Goal: Navigation & Orientation: Understand site structure

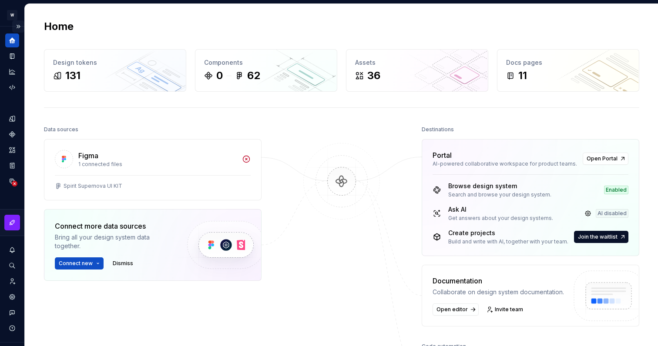
click at [13, 26] on button "Expand sidebar" at bounding box center [18, 26] width 12 height 12
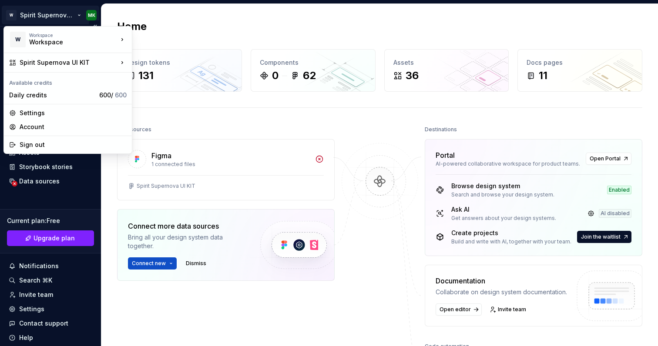
click at [62, 16] on html "W Spirit Supernova UI KIT MK Home Documentation Analytics Code automation Desig…" at bounding box center [329, 173] width 658 height 346
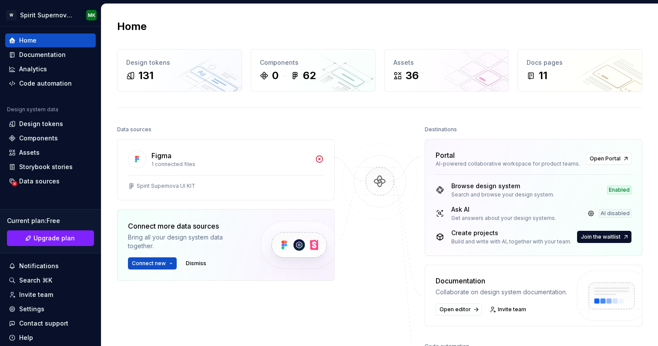
click at [172, 303] on html "W Spirit Supernova UI KIT MK Home Documentation Analytics Code automation Desig…" at bounding box center [329, 173] width 658 height 346
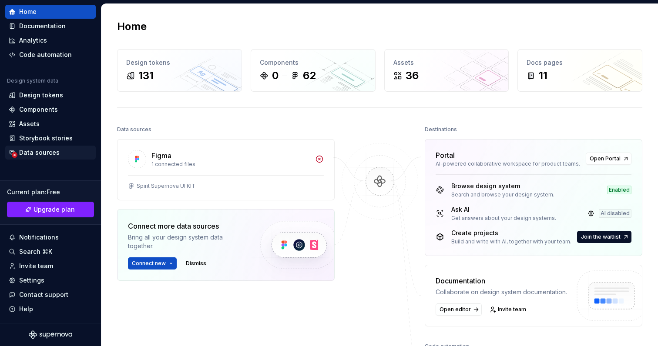
scroll to position [29, 0]
click at [44, 154] on div "Data sources" at bounding box center [39, 152] width 40 height 9
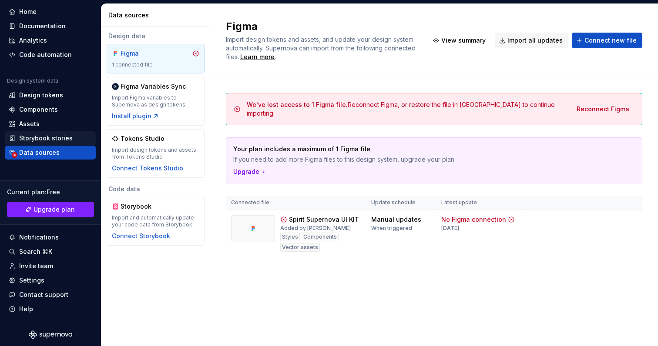
click at [30, 140] on div "Storybook stories" at bounding box center [45, 138] width 53 height 9
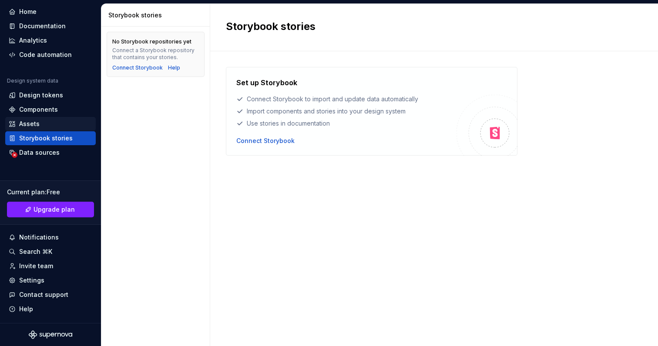
click at [32, 127] on div "Assets" at bounding box center [29, 124] width 20 height 9
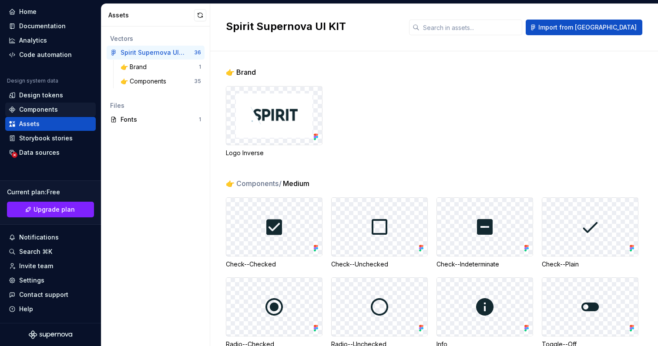
click at [39, 112] on div "Components" at bounding box center [38, 109] width 39 height 9
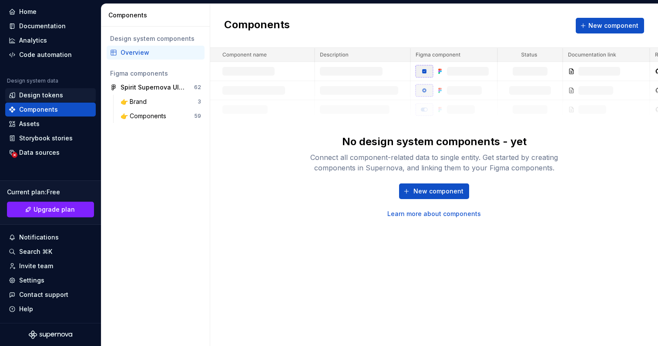
click at [46, 98] on div "Design tokens" at bounding box center [41, 95] width 44 height 9
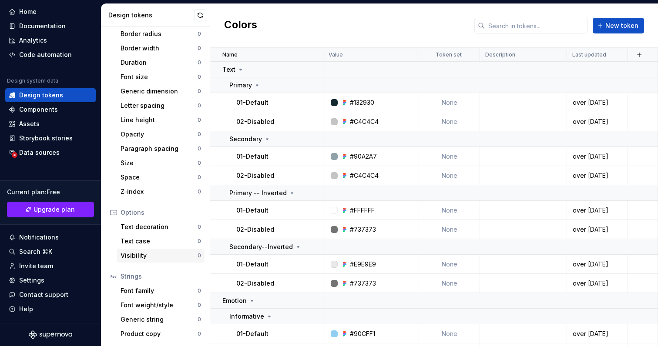
scroll to position [130, 0]
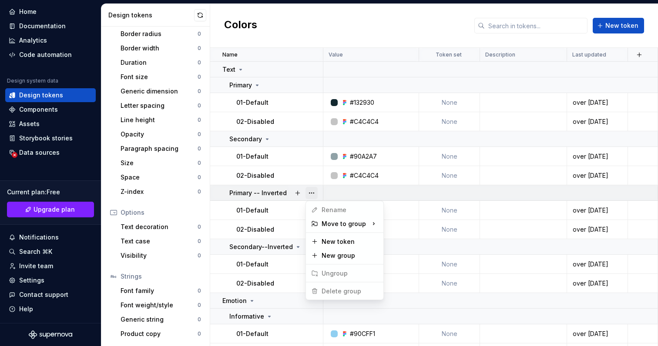
click at [312, 193] on button "button" at bounding box center [311, 193] width 12 height 12
click at [314, 14] on html "W Spirit Supernova UI KIT MK Home Documentation Analytics Code automation Desig…" at bounding box center [329, 173] width 658 height 346
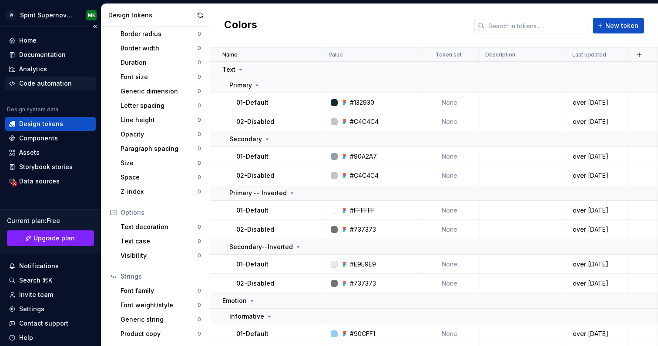
scroll to position [0, 0]
click at [43, 83] on div "Code automation" at bounding box center [45, 83] width 53 height 9
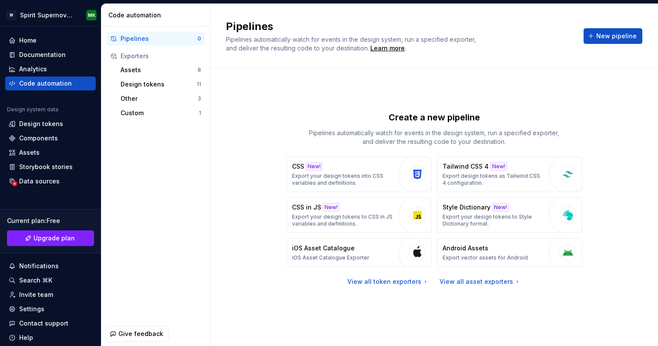
click at [248, 130] on div "Create a new pipeline Pipelines automatically watch for events in the design sy…" at bounding box center [434, 198] width 416 height 229
click at [29, 66] on div "Analytics" at bounding box center [33, 69] width 28 height 9
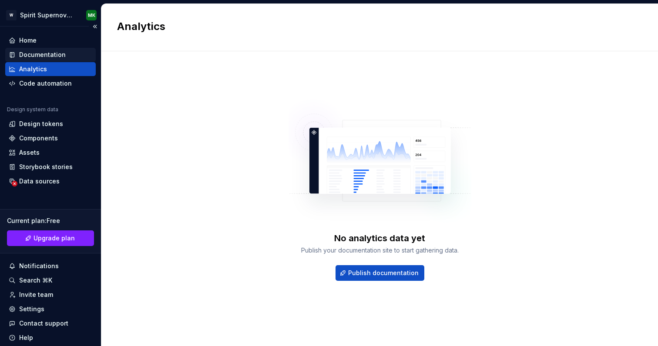
click at [52, 57] on div "Documentation" at bounding box center [42, 54] width 47 height 9
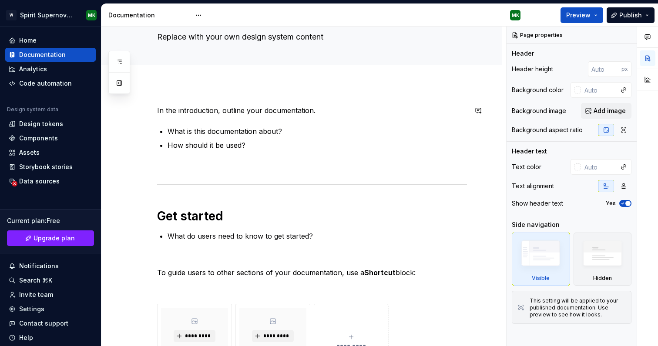
scroll to position [37, 0]
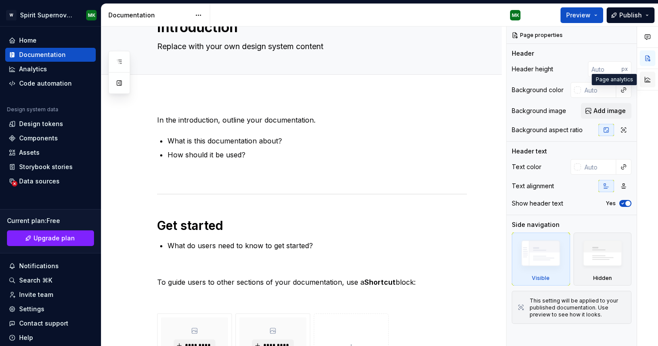
click at [647, 73] on button "button" at bounding box center [647, 80] width 16 height 16
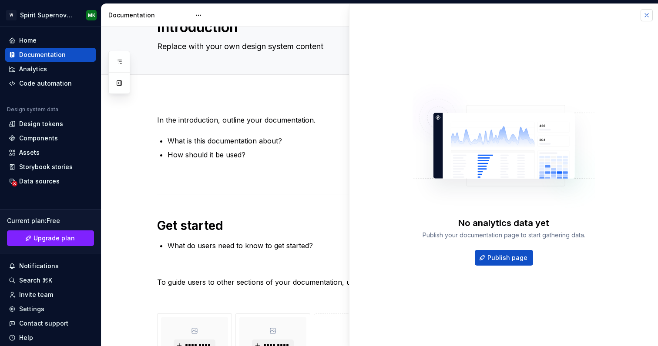
click at [646, 15] on button "button" at bounding box center [646, 15] width 12 height 12
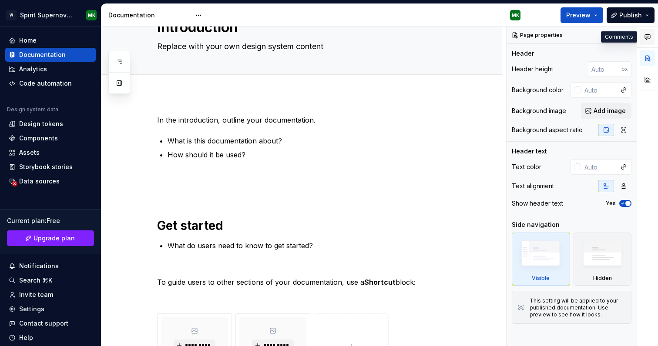
click at [650, 33] on button "button" at bounding box center [647, 37] width 16 height 16
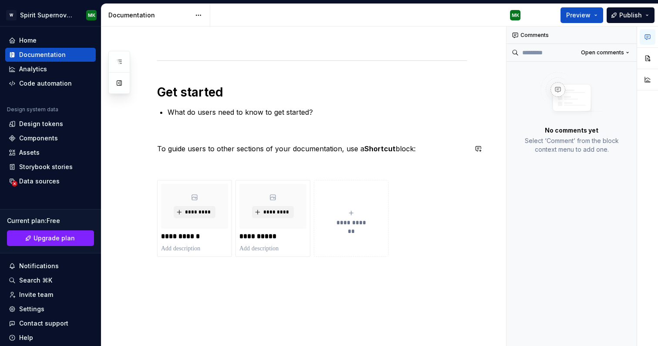
scroll to position [116, 0]
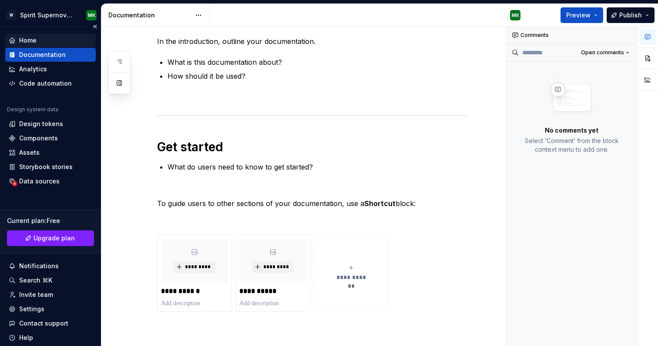
click at [39, 41] on div "Home" at bounding box center [50, 40] width 83 height 9
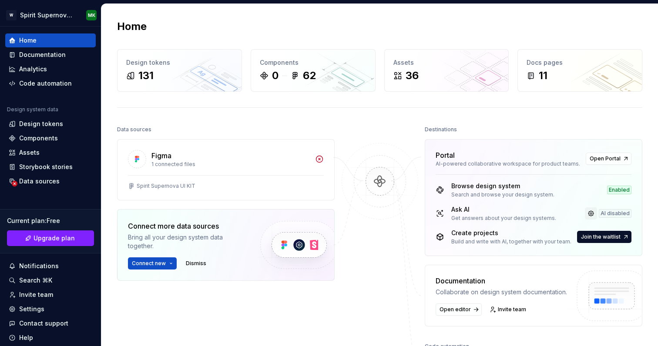
click at [587, 214] on link at bounding box center [590, 213] width 12 height 12
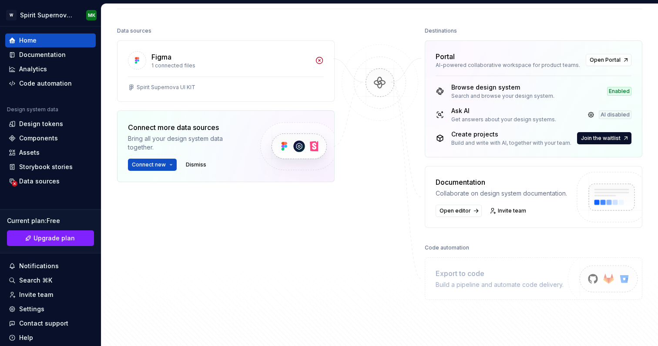
scroll to position [97, 0]
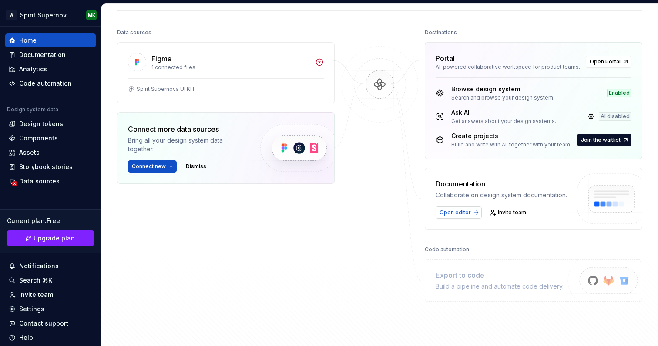
click at [453, 214] on span "Open editor" at bounding box center [454, 212] width 31 height 7
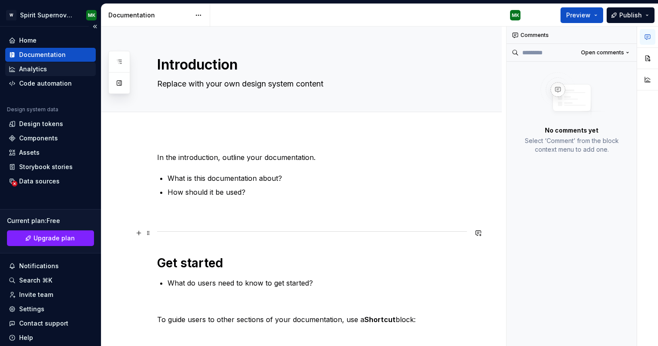
type textarea "*"
click at [29, 43] on div "Home" at bounding box center [27, 40] width 17 height 9
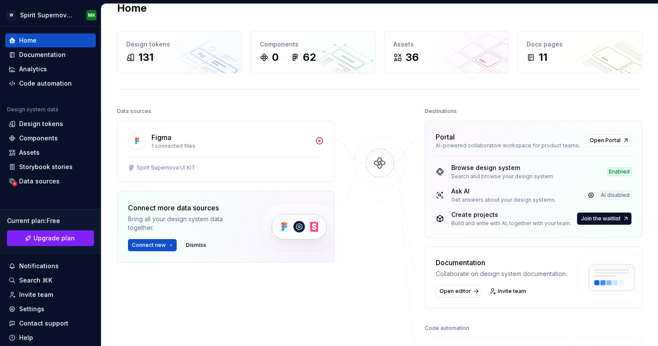
scroll to position [19, 0]
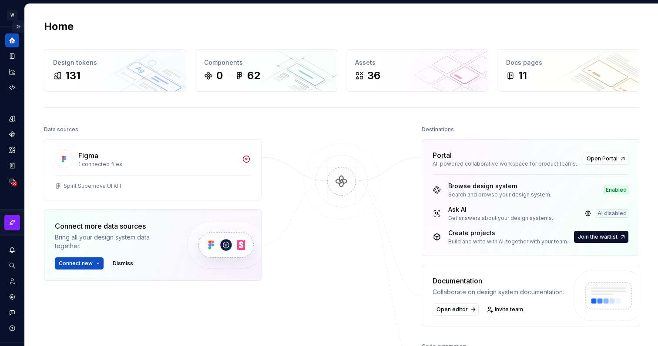
click at [14, 27] on button "Expand sidebar" at bounding box center [18, 26] width 12 height 12
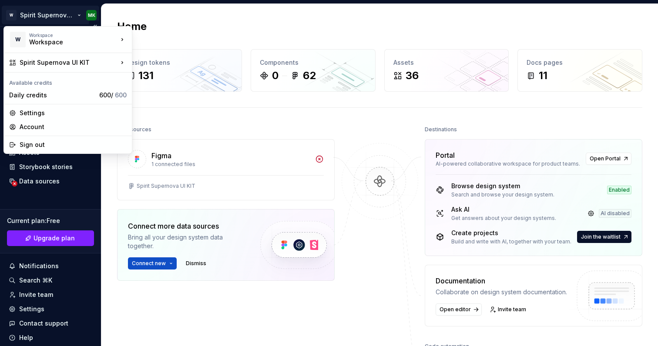
click at [82, 14] on html "W Spirit Supernova UI KIT MK Home Documentation Analytics Code automation Desig…" at bounding box center [329, 173] width 658 height 346
click at [38, 147] on div "Sign out" at bounding box center [73, 144] width 107 height 9
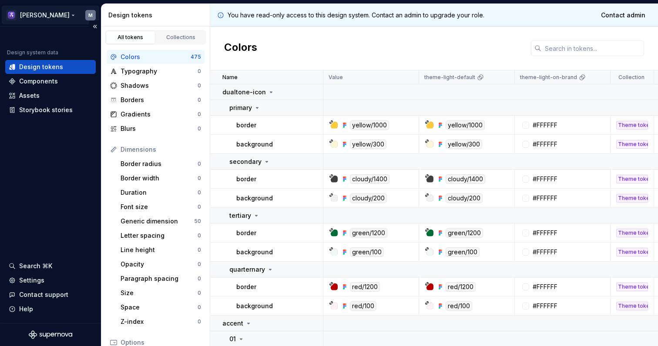
click at [40, 14] on html "[PERSON_NAME] M Design system data Design tokens Components Assets Storybook st…" at bounding box center [329, 173] width 658 height 346
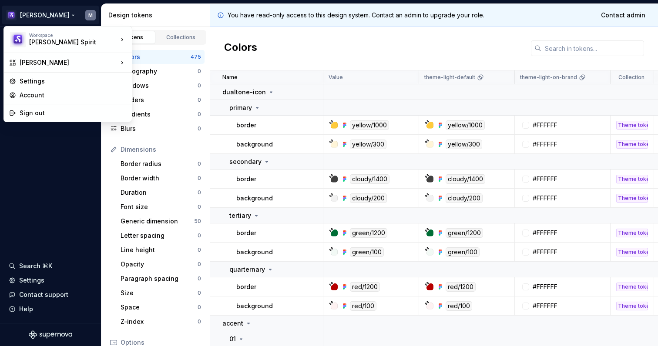
click at [48, 160] on html "[PERSON_NAME] M Design system data Design tokens Components Assets Storybook st…" at bounding box center [329, 173] width 658 height 346
click at [48, 15] on html "[PERSON_NAME] M Design system data Design tokens Components Assets Storybook st…" at bounding box center [329, 173] width 658 height 346
click at [42, 42] on div "[PERSON_NAME] Spirit" at bounding box center [66, 42] width 74 height 9
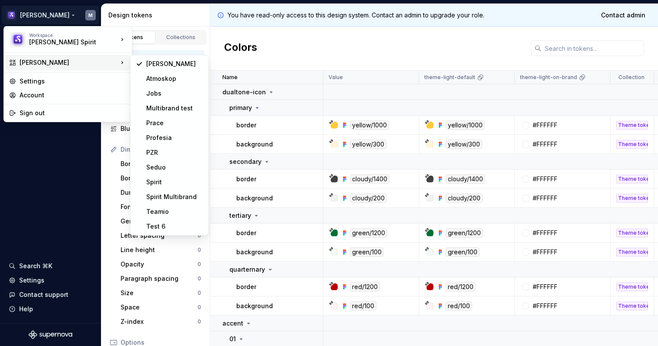
click at [40, 64] on div "[PERSON_NAME]" at bounding box center [69, 62] width 98 height 9
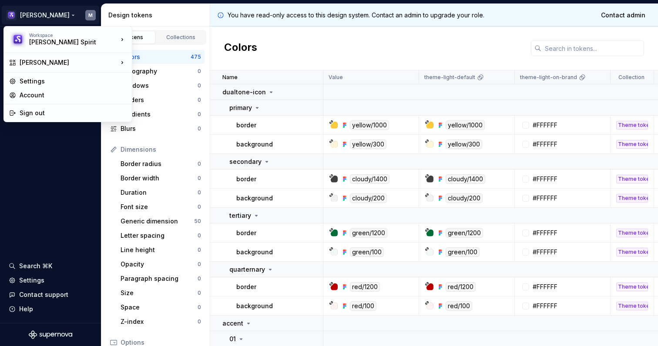
click at [52, 199] on html "[PERSON_NAME] M Design system data Design tokens Components Assets Storybook st…" at bounding box center [329, 173] width 658 height 346
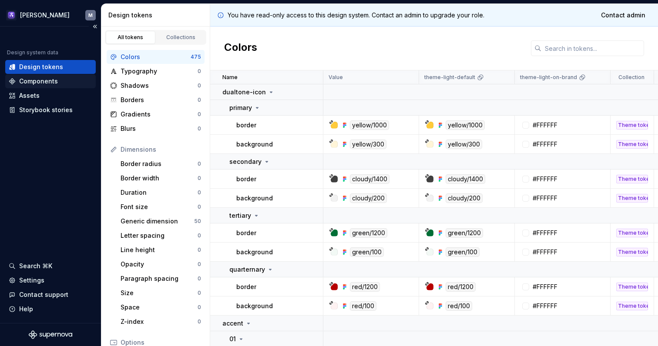
click at [49, 82] on div "Components" at bounding box center [38, 81] width 39 height 9
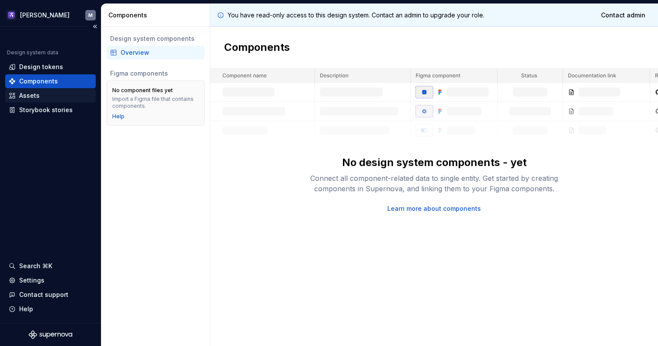
click at [48, 95] on div "Assets" at bounding box center [50, 95] width 83 height 9
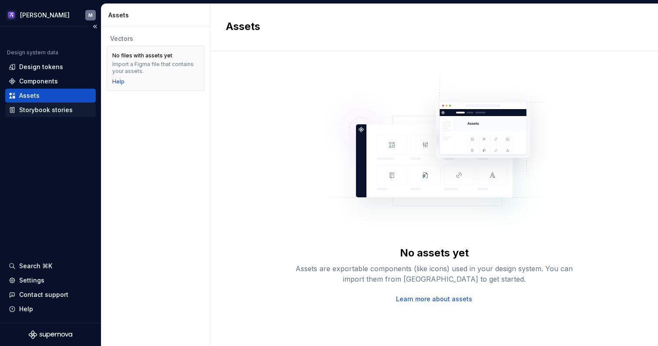
click at [50, 111] on div "Storybook stories" at bounding box center [45, 110] width 53 height 9
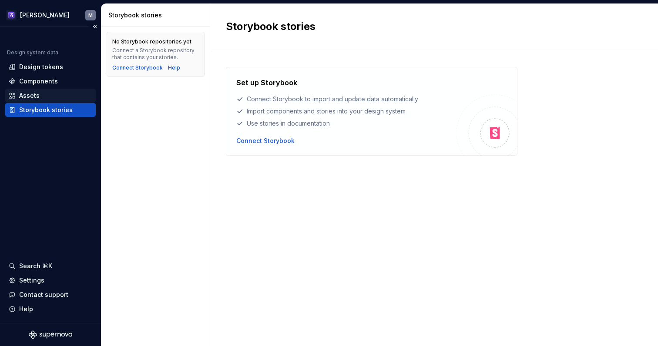
click at [60, 94] on div "Assets" at bounding box center [50, 95] width 83 height 9
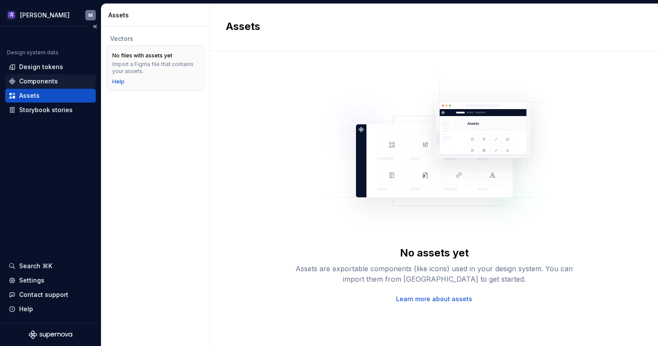
click at [61, 80] on div "Components" at bounding box center [50, 81] width 83 height 9
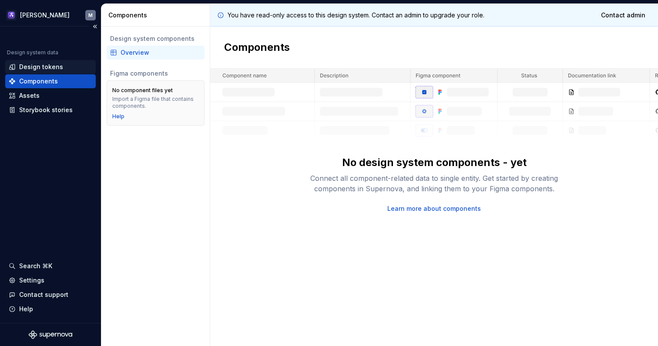
click at [63, 65] on div "Design tokens" at bounding box center [50, 67] width 83 height 9
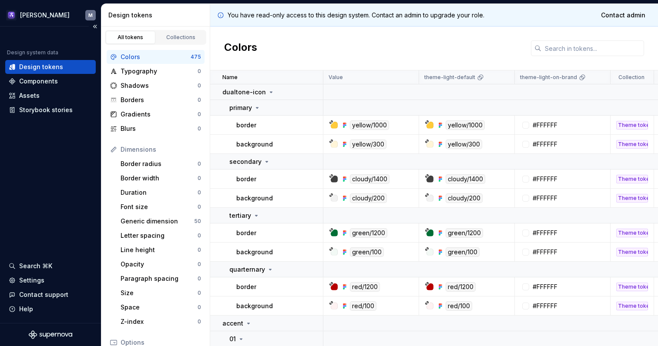
click at [43, 188] on div "Design system data Design tokens Components Assets Storybook stories Search ⌘K …" at bounding box center [50, 175] width 101 height 297
click at [63, 185] on div "Design system data Design tokens Components Assets Storybook stories Search ⌘K …" at bounding box center [50, 175] width 101 height 297
click at [176, 20] on div "Design tokens" at bounding box center [155, 15] width 109 height 23
click at [561, 44] on input "text" at bounding box center [592, 48] width 103 height 16
click at [471, 43] on div "Colors" at bounding box center [433, 49] width 447 height 44
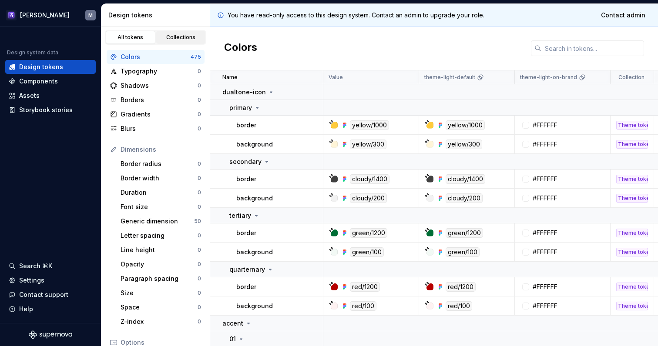
click at [164, 39] on div "Collections" at bounding box center [180, 37] width 43 height 7
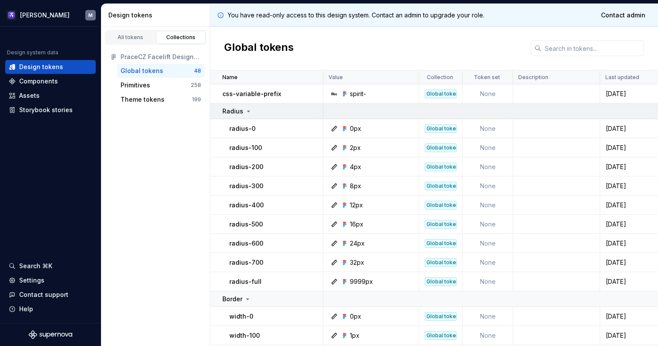
click at [247, 112] on icon at bounding box center [248, 111] width 7 height 7
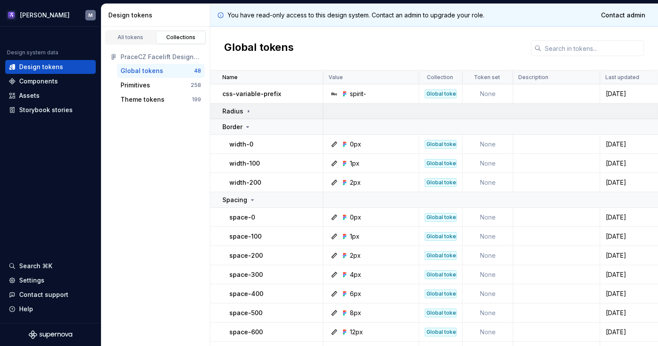
click at [247, 114] on icon at bounding box center [248, 111] width 7 height 7
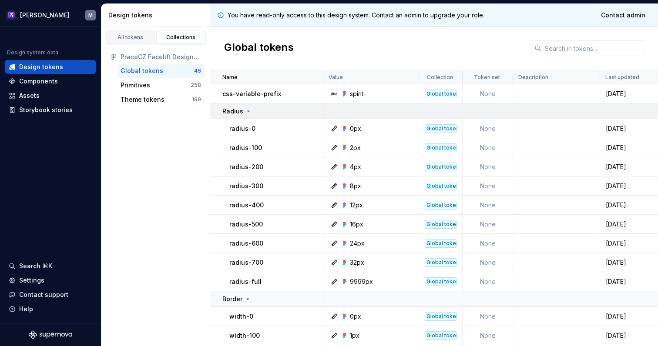
click at [247, 114] on icon at bounding box center [248, 111] width 7 height 7
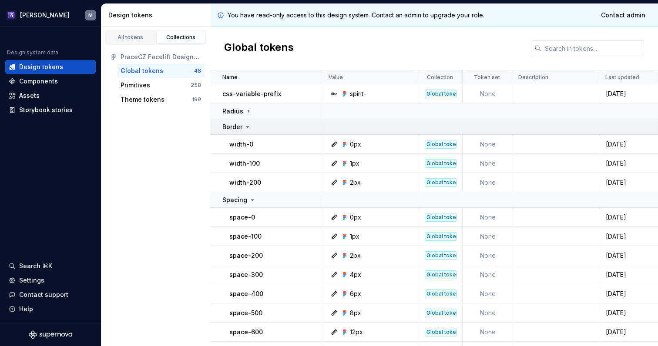
click at [247, 127] on icon at bounding box center [248, 127] width 2 height 1
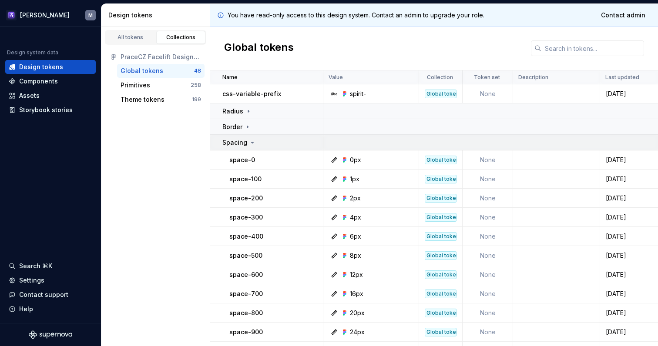
click at [249, 137] on td "Spacing" at bounding box center [266, 143] width 113 height 16
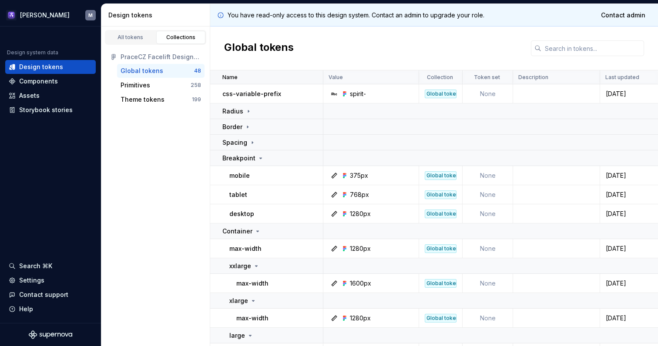
click at [240, 74] on div "Name" at bounding box center [269, 77] width 95 height 7
click at [230, 75] on p "Name" at bounding box center [229, 77] width 15 height 7
click at [260, 157] on icon at bounding box center [260, 158] width 7 height 7
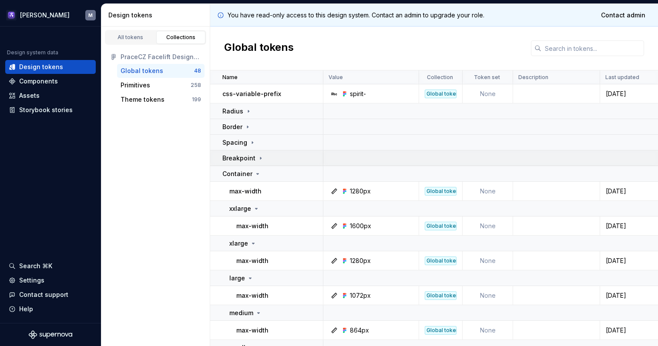
click at [259, 155] on icon at bounding box center [260, 158] width 7 height 7
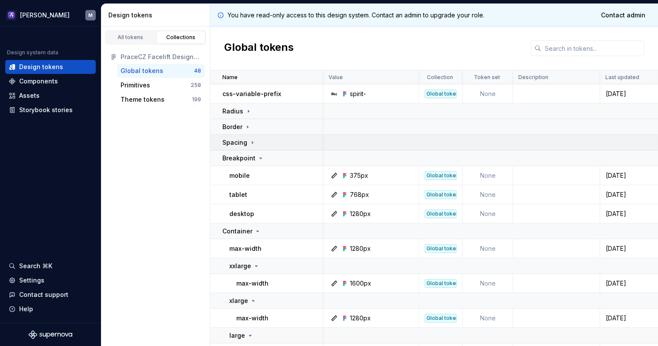
click at [254, 141] on icon at bounding box center [252, 142] width 7 height 7
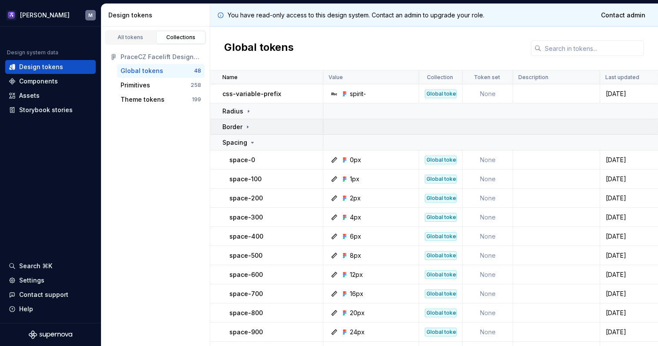
click at [254, 123] on div "Border" at bounding box center [272, 127] width 100 height 9
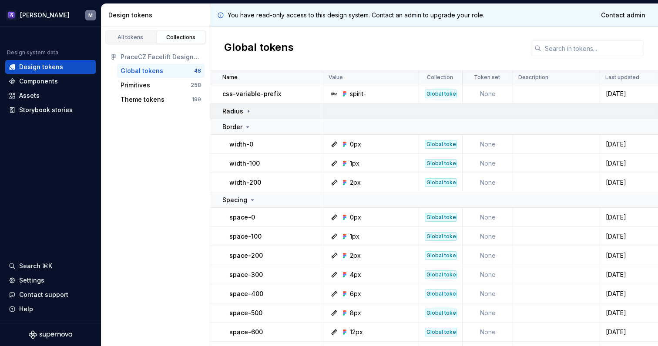
click at [256, 107] on div "Radius" at bounding box center [272, 111] width 100 height 9
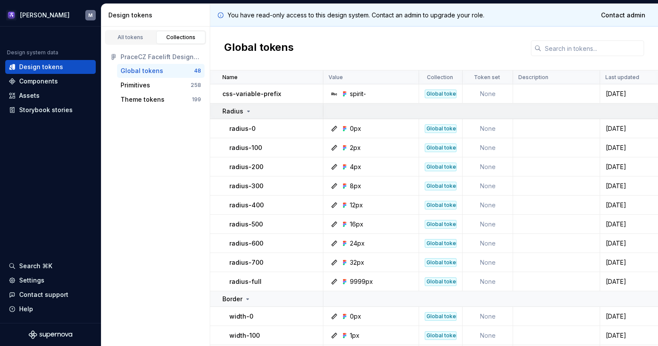
click at [381, 113] on td at bounding box center [491, 111] width 337 height 16
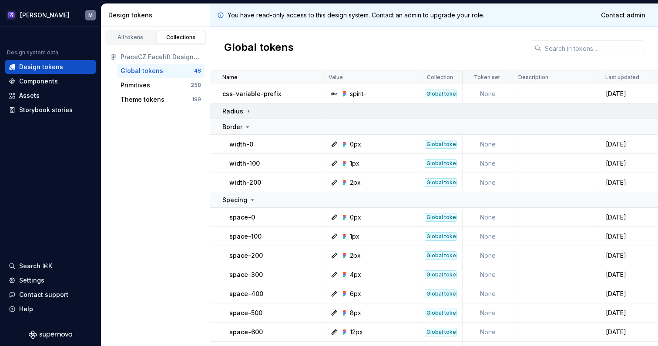
click at [381, 113] on td at bounding box center [491, 111] width 337 height 16
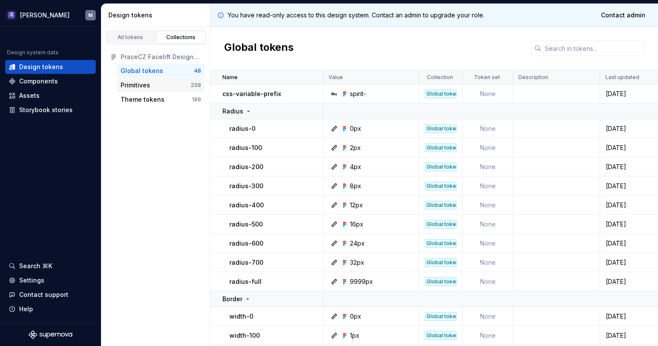
click at [149, 87] on div "Primitives" at bounding box center [155, 85] width 70 height 9
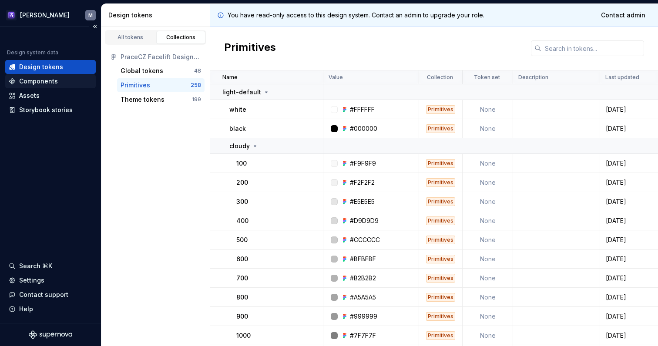
click at [39, 81] on div "Components" at bounding box center [38, 81] width 39 height 9
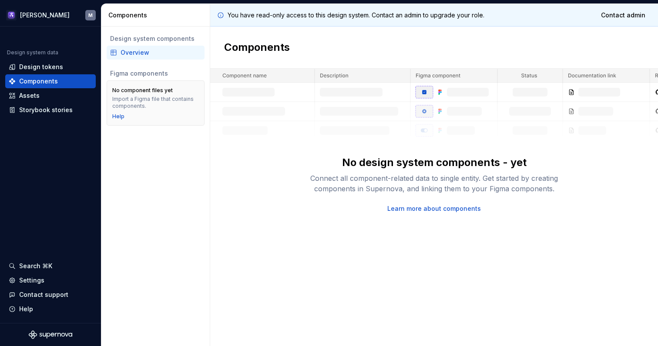
click at [146, 165] on div "Design system components Overview Figma components No component files yet Impor…" at bounding box center [155, 187] width 108 height 320
click at [54, 99] on div "Assets" at bounding box center [50, 95] width 83 height 9
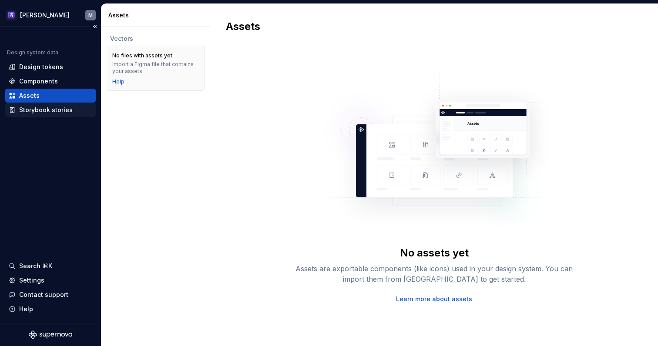
click at [53, 110] on div "Storybook stories" at bounding box center [45, 110] width 53 height 9
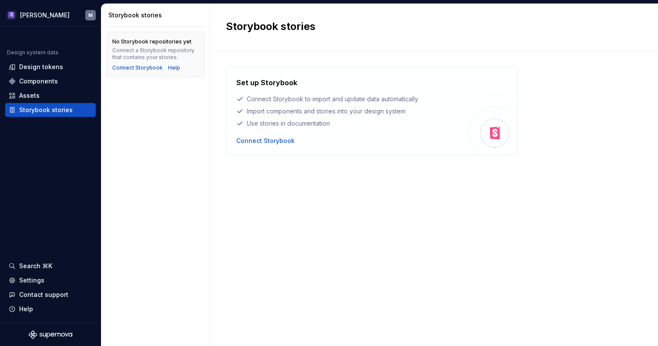
click at [194, 187] on div "No Storybook repositories yet Connect a Storybook repository that contains your…" at bounding box center [155, 187] width 108 height 320
click at [141, 116] on div "No Storybook repositories yet Connect a Storybook repository that contains your…" at bounding box center [155, 187] width 108 height 320
click at [144, 176] on div "No Storybook repositories yet Connect a Storybook repository that contains your…" at bounding box center [155, 187] width 108 height 320
click at [594, 137] on div "Set up Storybook Connect Storybook to import and update data automatically Impo…" at bounding box center [434, 190] width 416 height 246
